Goal: Transaction & Acquisition: Purchase product/service

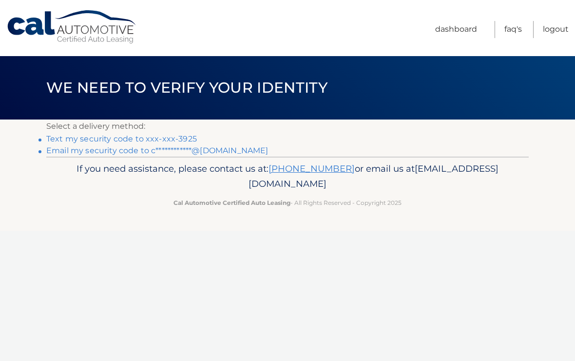
click at [152, 140] on link "Text my security code to xxx-xxx-3925" at bounding box center [121, 138] width 151 height 9
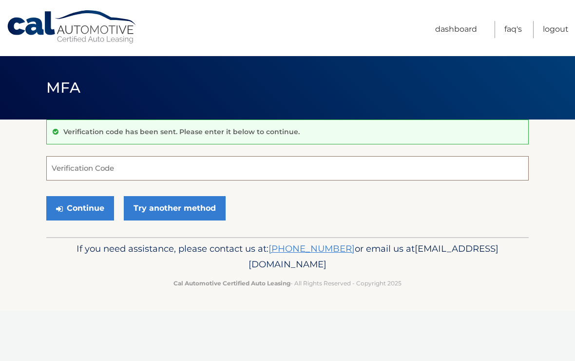
click at [82, 165] on input "Verification Code" at bounding box center [287, 168] width 482 height 24
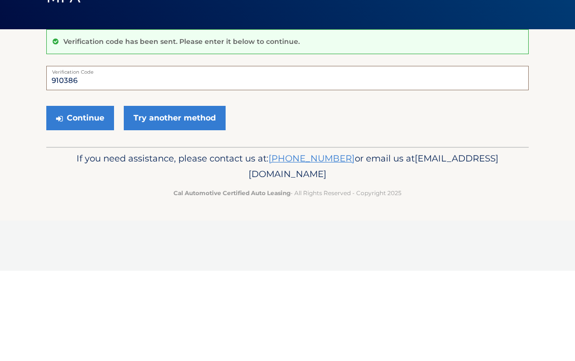
type input "910386"
click at [85, 196] on button "Continue" at bounding box center [80, 208] width 68 height 24
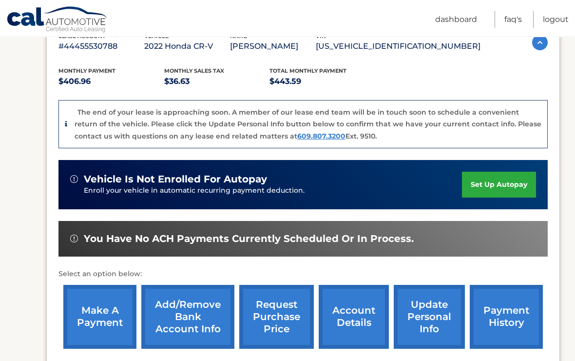
scroll to position [184, 0]
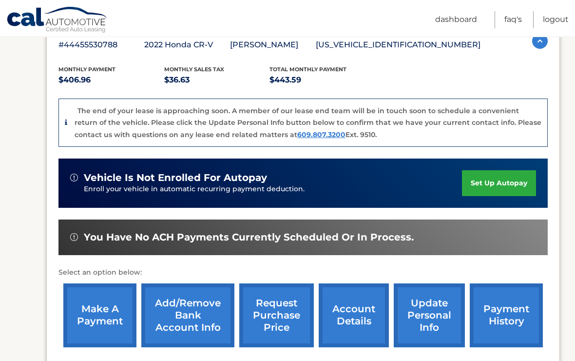
click at [96, 314] on link "make a payment" at bounding box center [99, 315] width 73 height 64
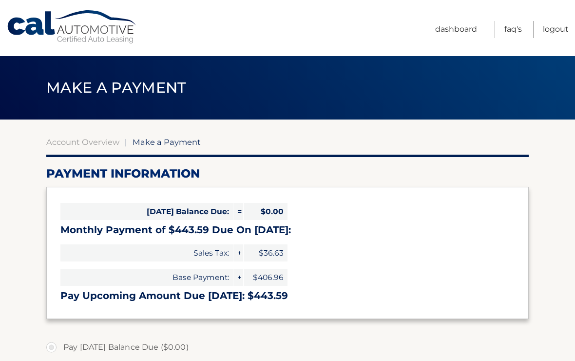
select select "YmEyMDM3MjQtMjVkNi00ZDg0LTg4NjItNWQ5Nzc1ODQxMmM3"
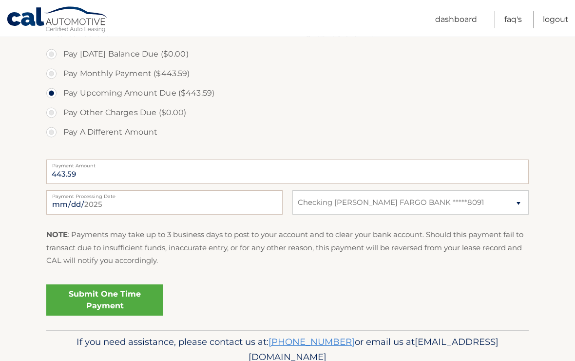
scroll to position [294, 0]
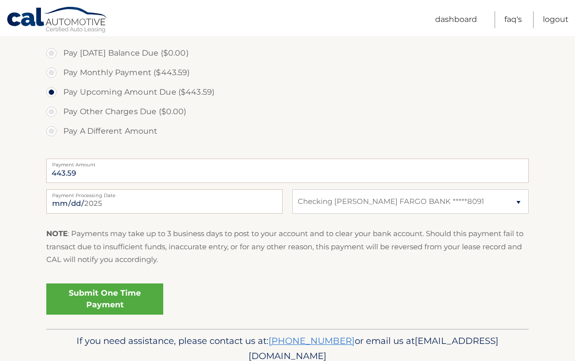
click at [108, 294] on link "Submit One Time Payment" at bounding box center [104, 298] width 117 height 31
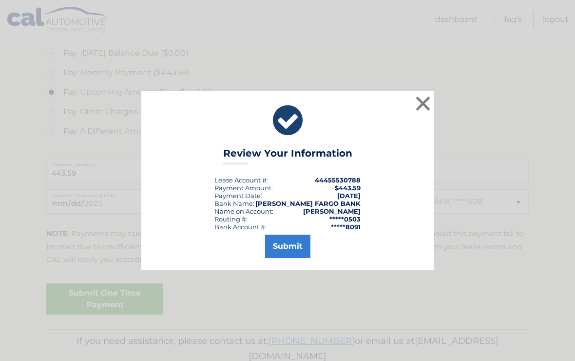
click at [281, 254] on button "Submit" at bounding box center [287, 245] width 45 height 23
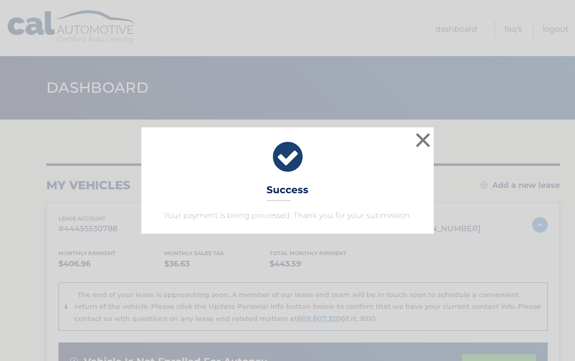
click at [427, 139] on button "×" at bounding box center [422, 139] width 19 height 19
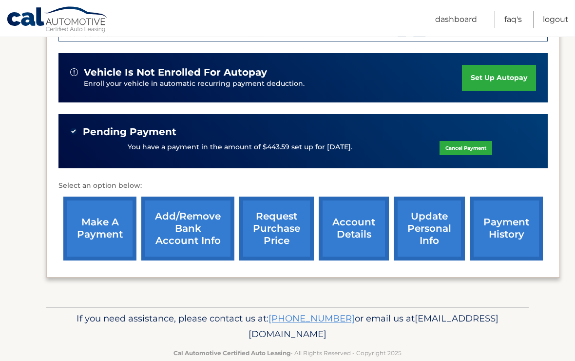
scroll to position [288, 0]
click at [498, 231] on link "payment history" at bounding box center [506, 229] width 73 height 64
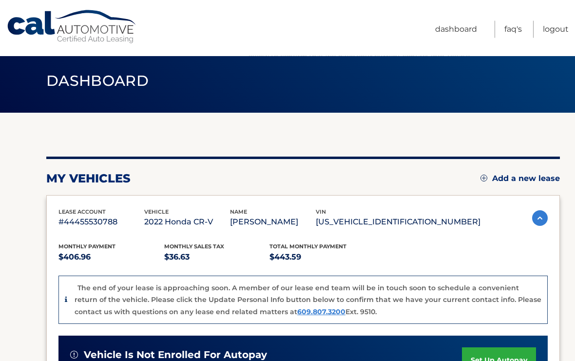
scroll to position [0, 0]
